Goal: Task Accomplishment & Management: Use online tool/utility

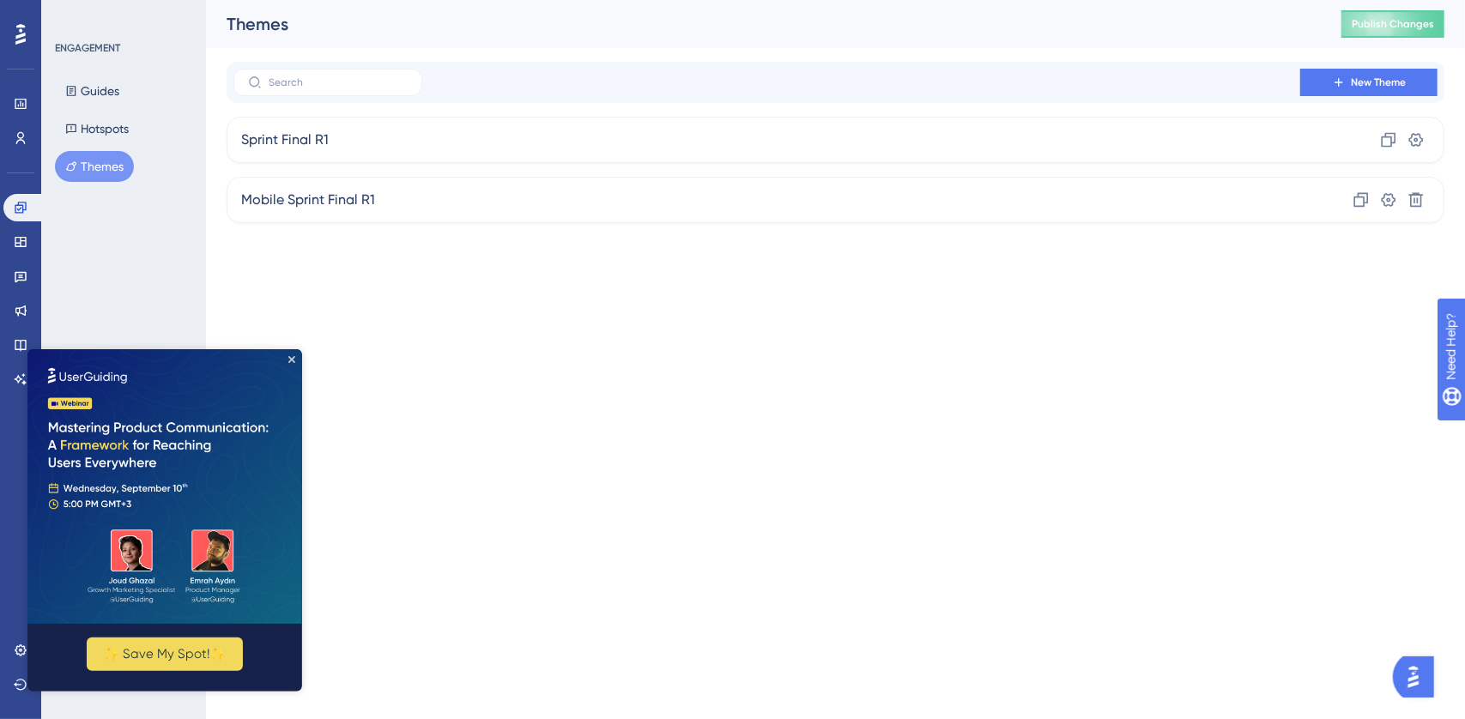
click at [294, 350] on img at bounding box center [164, 486] width 275 height 275
click at [105, 91] on button "Guides" at bounding box center [92, 91] width 75 height 31
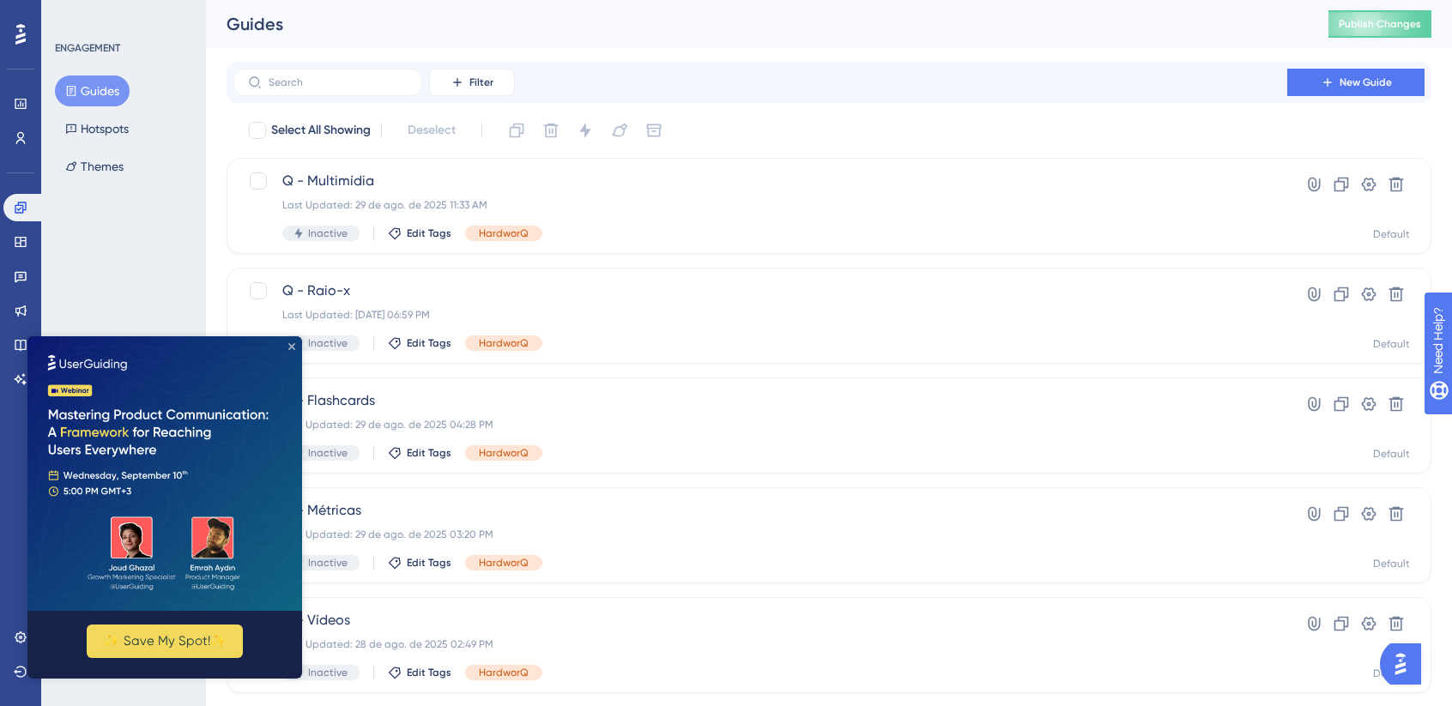
click at [292, 347] on icon "Close Preview" at bounding box center [291, 346] width 7 height 7
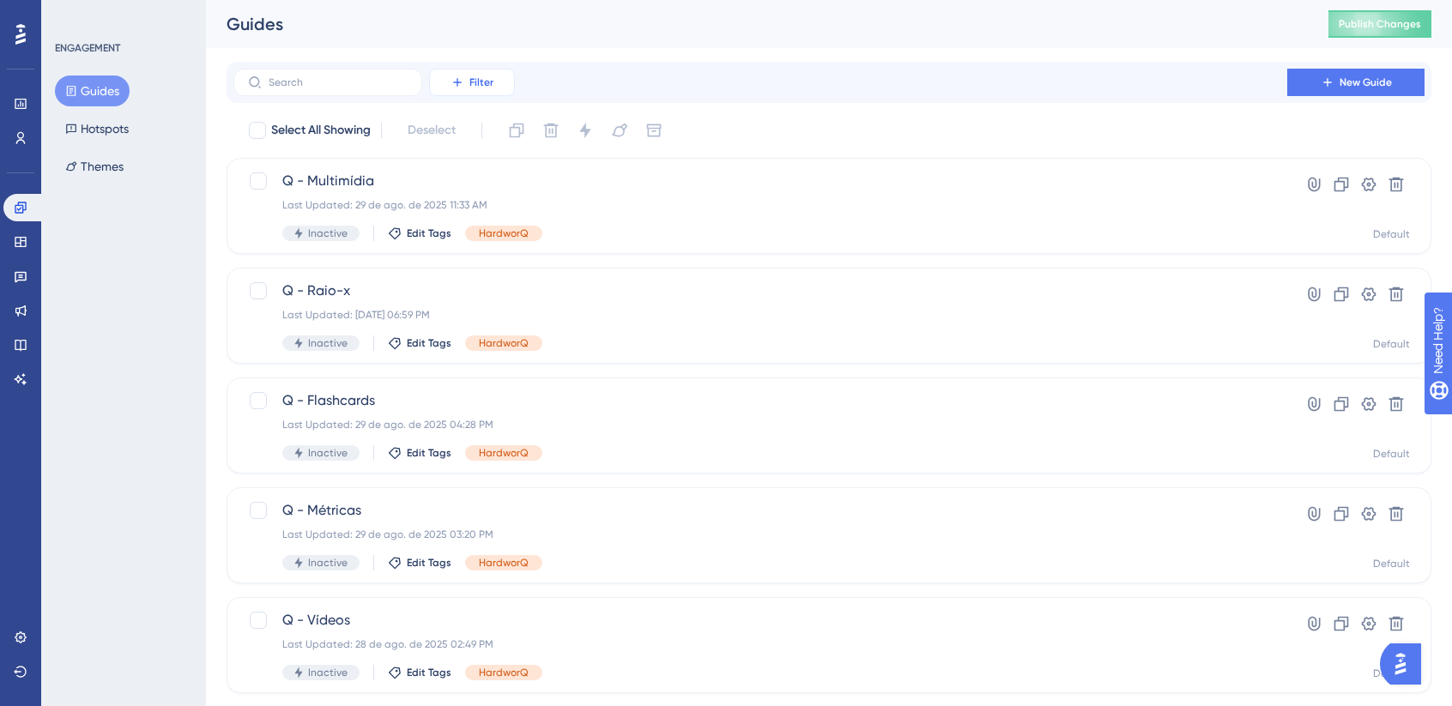
click at [482, 80] on span "Filter" at bounding box center [482, 83] width 24 height 14
click at [477, 115] on div "Tags Tags" at bounding box center [489, 131] width 70 height 34
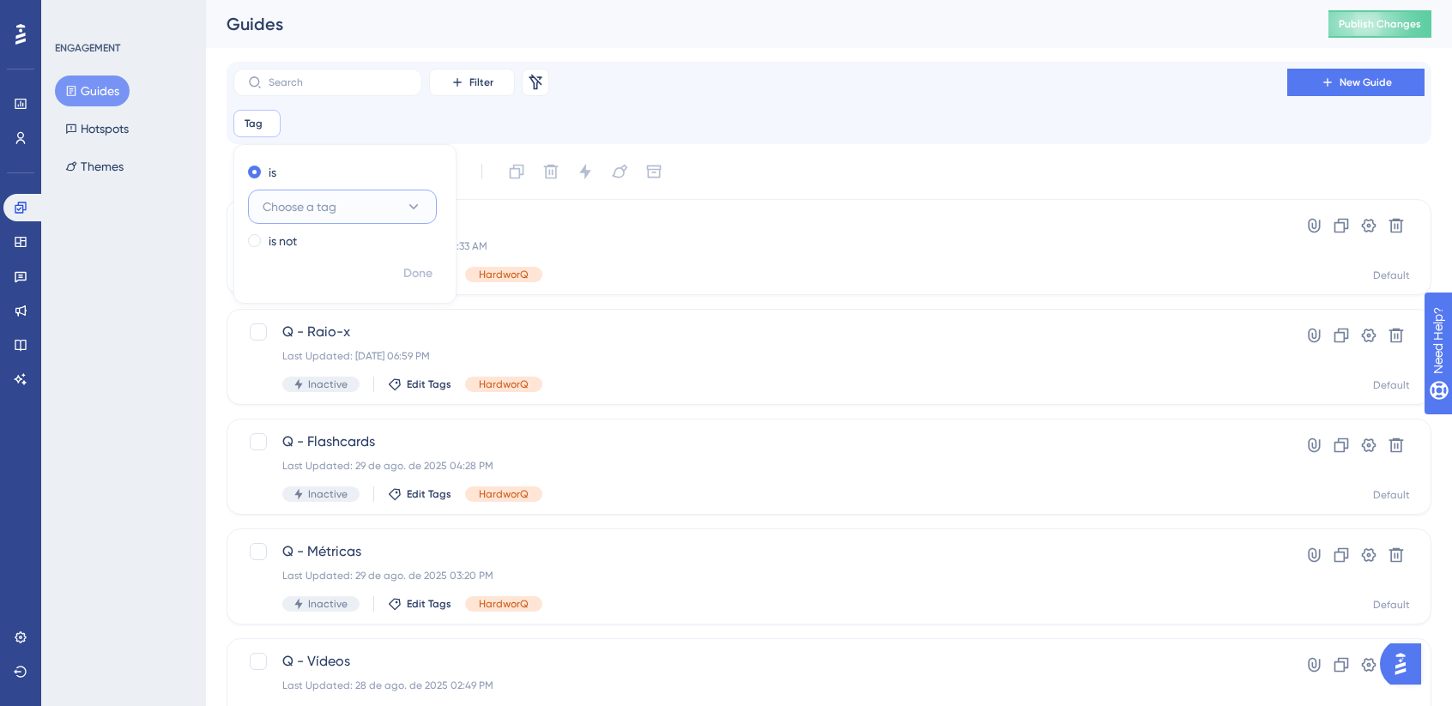
click at [410, 211] on icon at bounding box center [413, 206] width 17 height 17
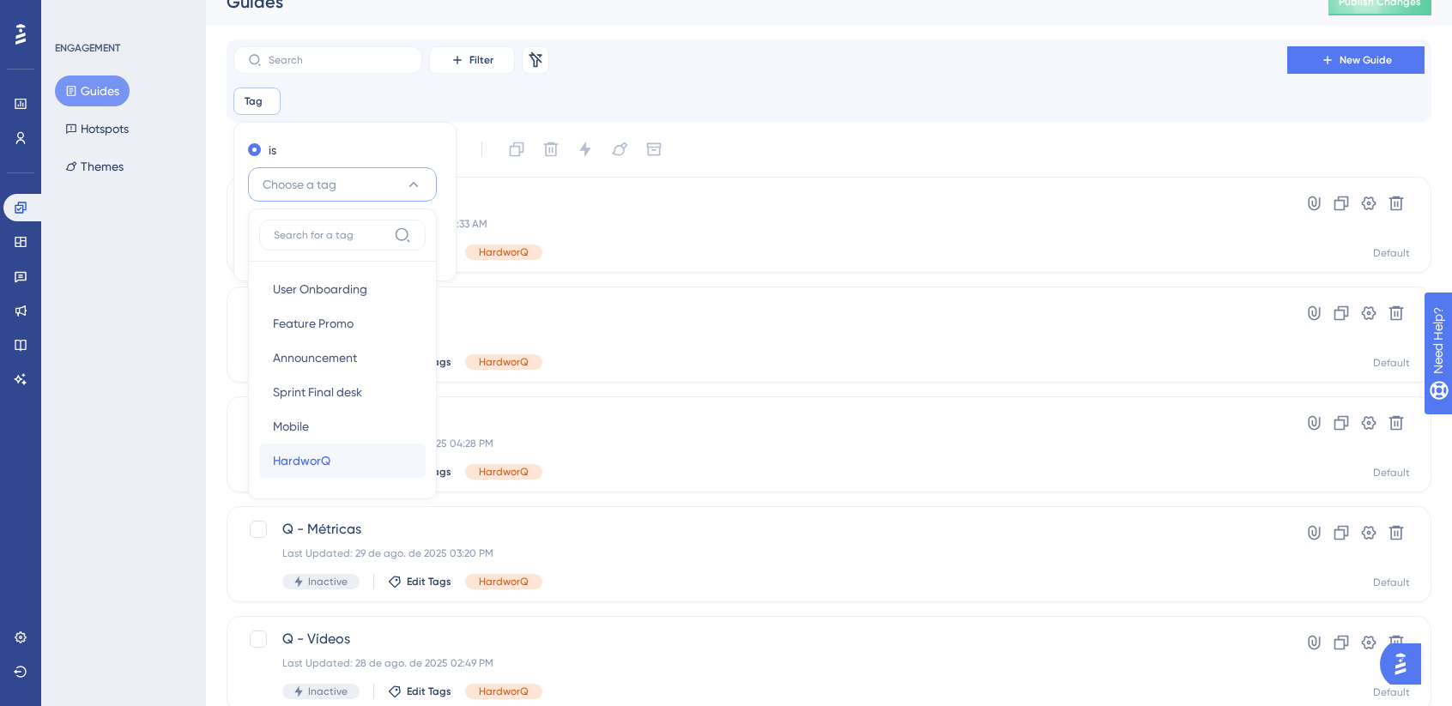
click at [330, 457] on div "HardworQ HardworQ" at bounding box center [342, 461] width 139 height 34
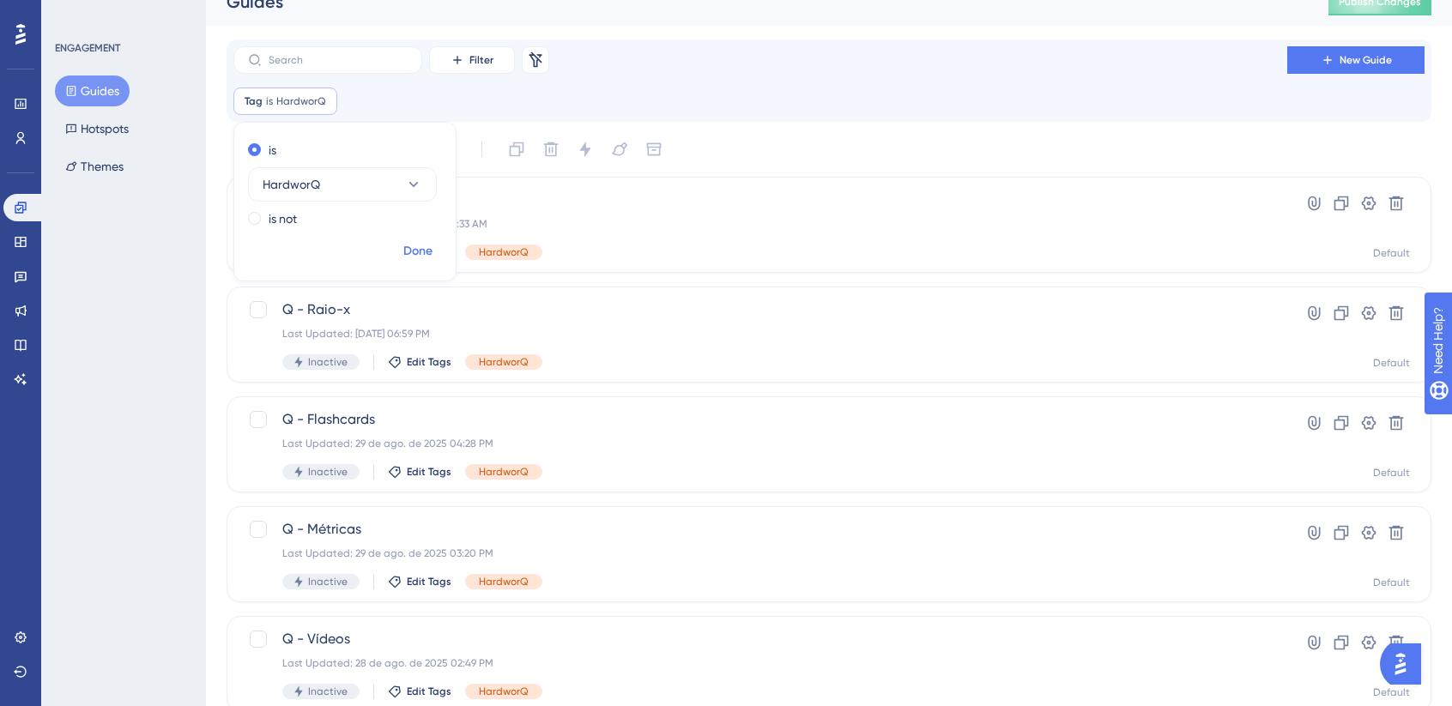
click at [433, 257] on span "Done" at bounding box center [417, 251] width 29 height 21
click at [132, 349] on div "ENGAGEMENT Guides Hotspots Themes" at bounding box center [123, 353] width 165 height 706
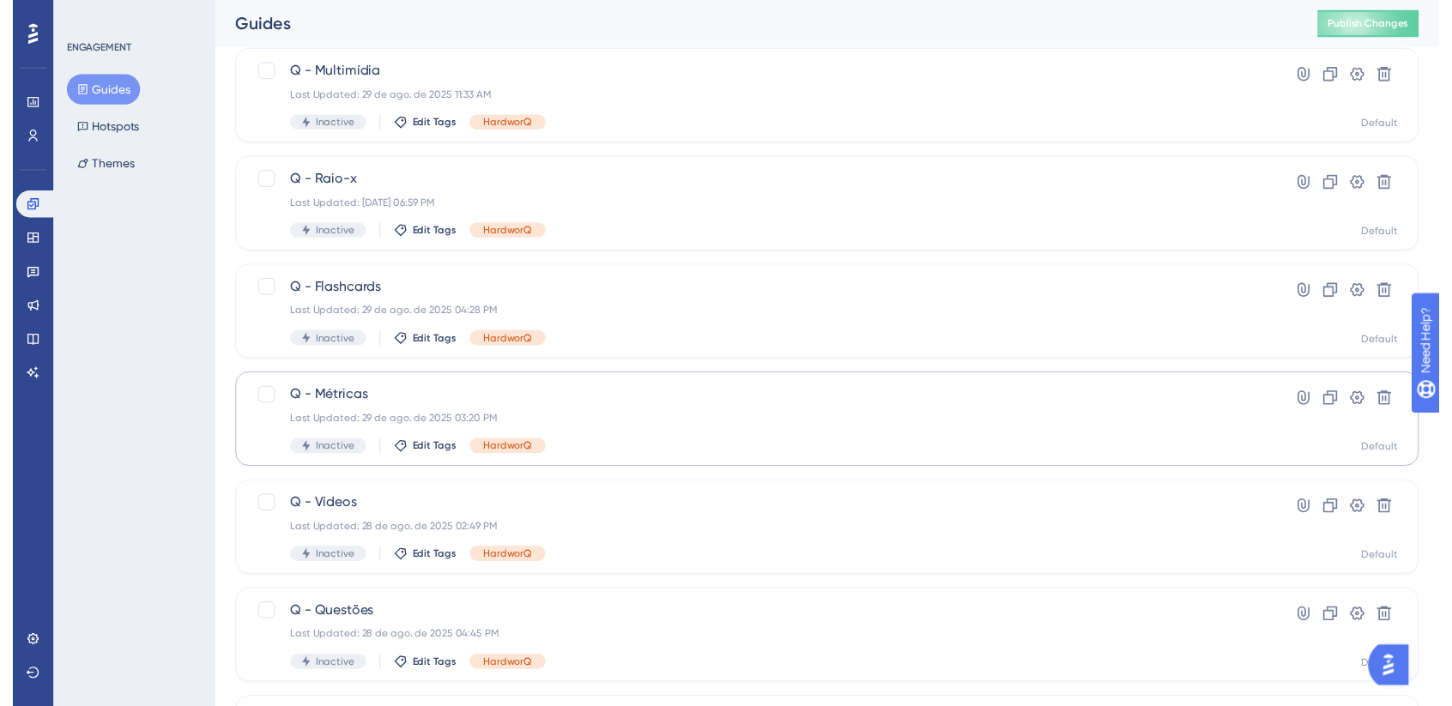
scroll to position [3, 0]
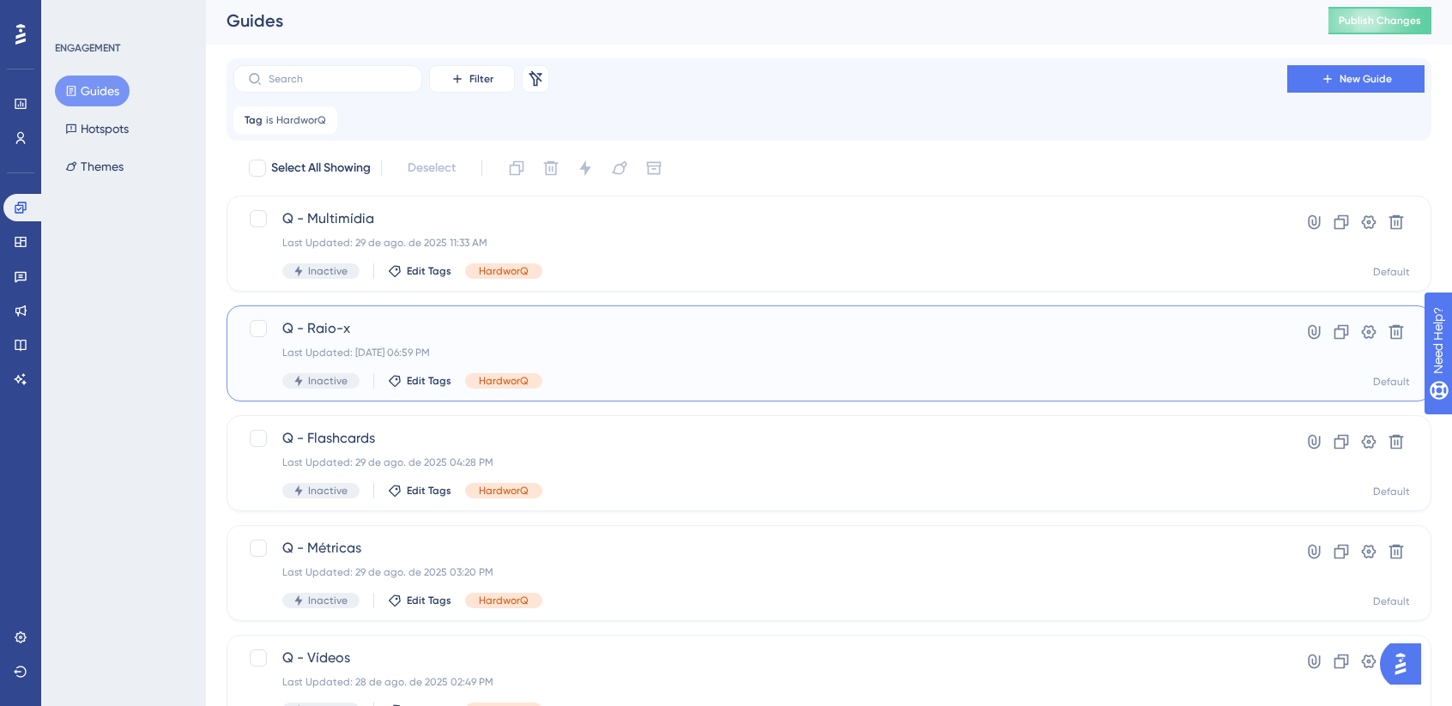
click at [724, 336] on span "Q - Raio-x" at bounding box center [760, 328] width 956 height 21
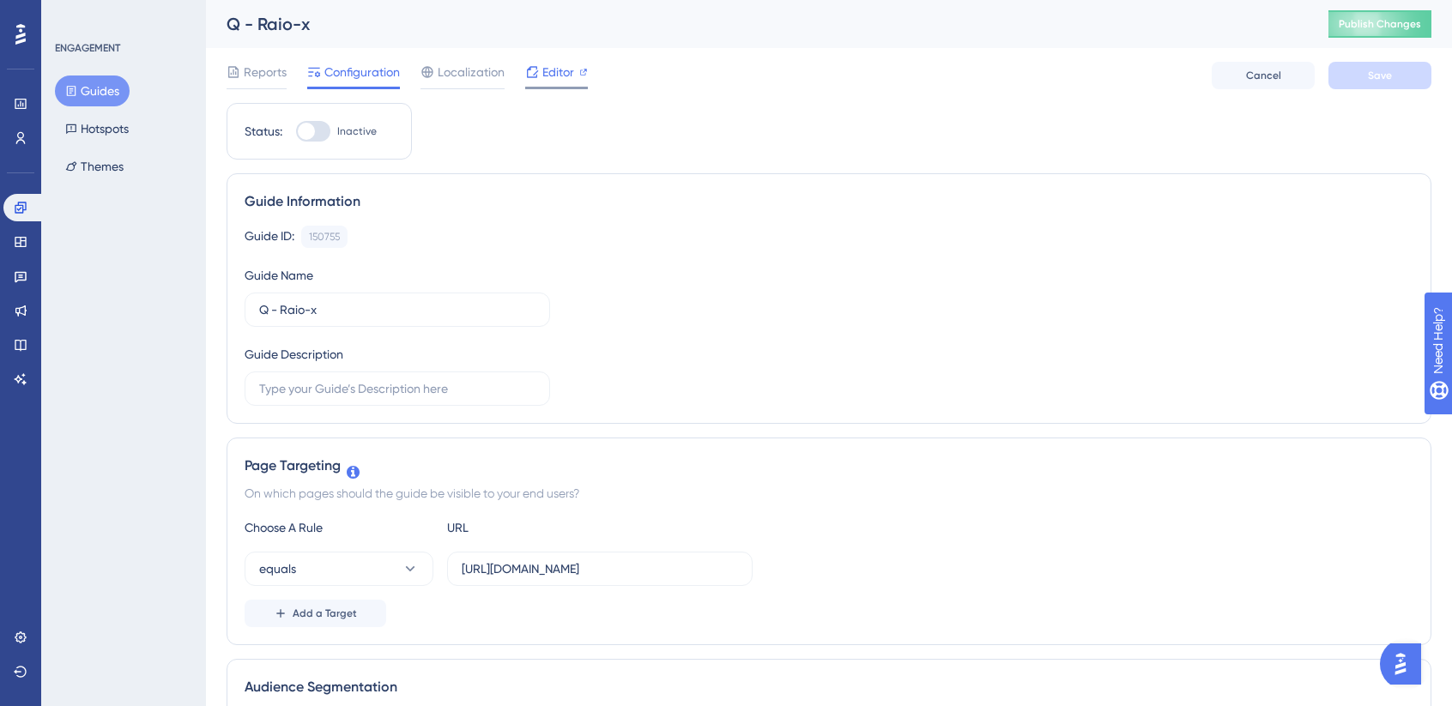
click at [560, 71] on span "Editor" at bounding box center [559, 72] width 32 height 21
click at [560, 70] on span "Editor" at bounding box center [559, 72] width 32 height 21
